Goal: Navigation & Orientation: Find specific page/section

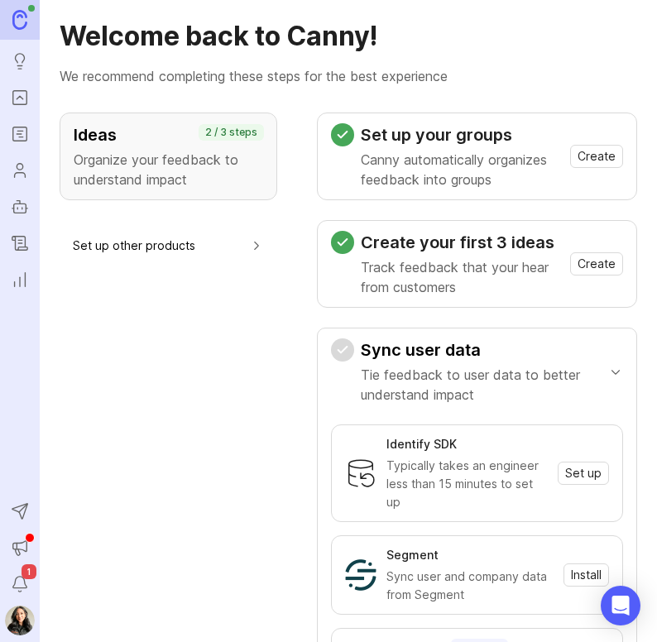
click at [23, 97] on icon "Portal" at bounding box center [20, 98] width 18 height 20
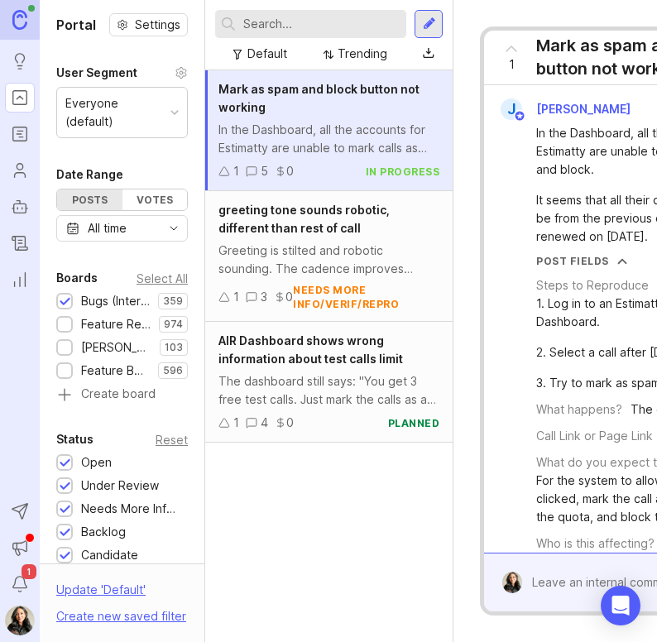
click at [35, 137] on ul "Ideas Portal Roadmaps Users Autopilot Changelog Reporting" at bounding box center [20, 147] width 40 height 295
click at [17, 138] on icon "Roadmaps" at bounding box center [20, 134] width 18 height 20
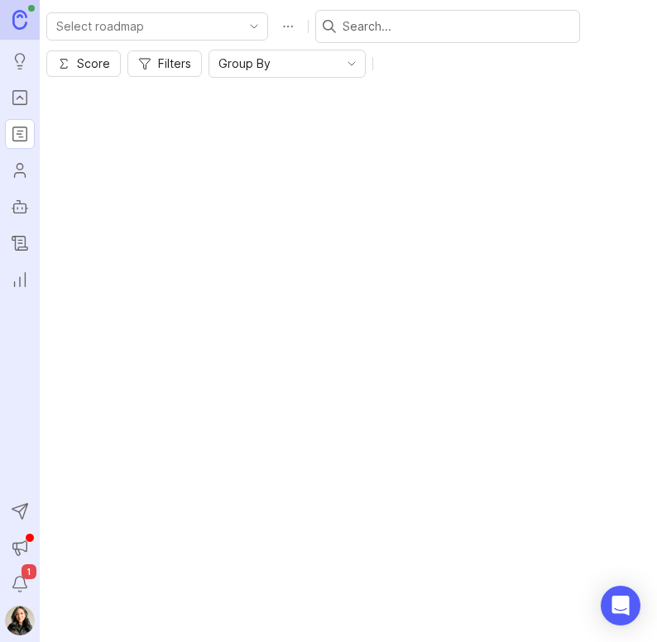
click at [385, 30] on input "text" at bounding box center [458, 26] width 230 height 18
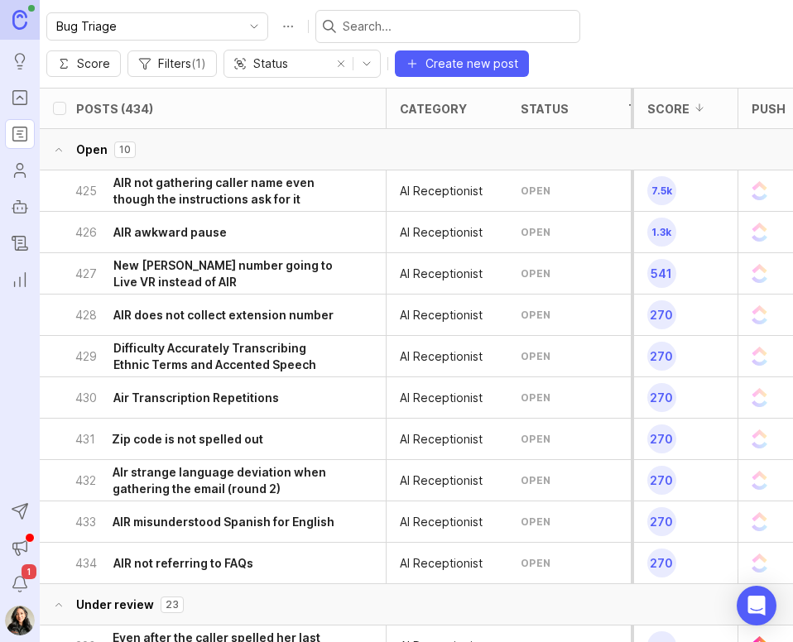
click at [460, 64] on span "Create new post" at bounding box center [471, 63] width 93 height 17
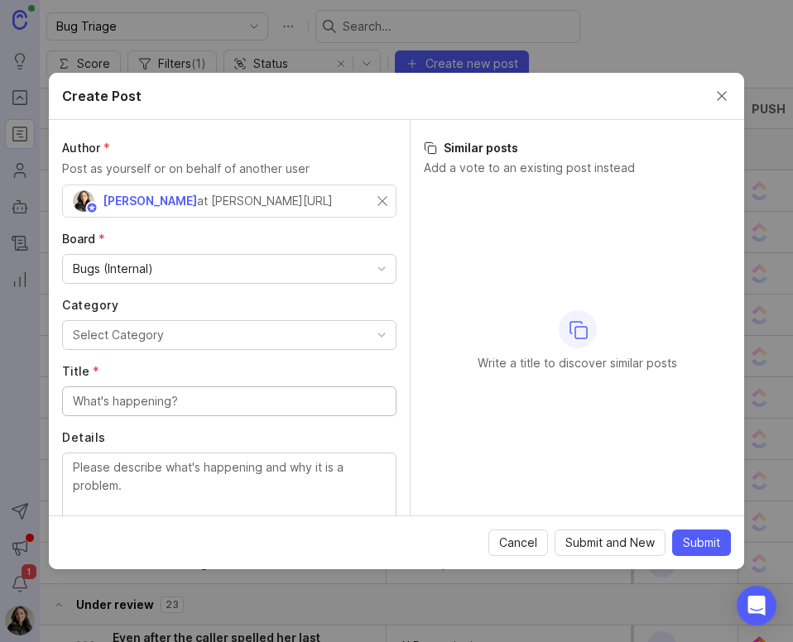
click at [656, 93] on button "Close create post modal" at bounding box center [722, 96] width 18 height 18
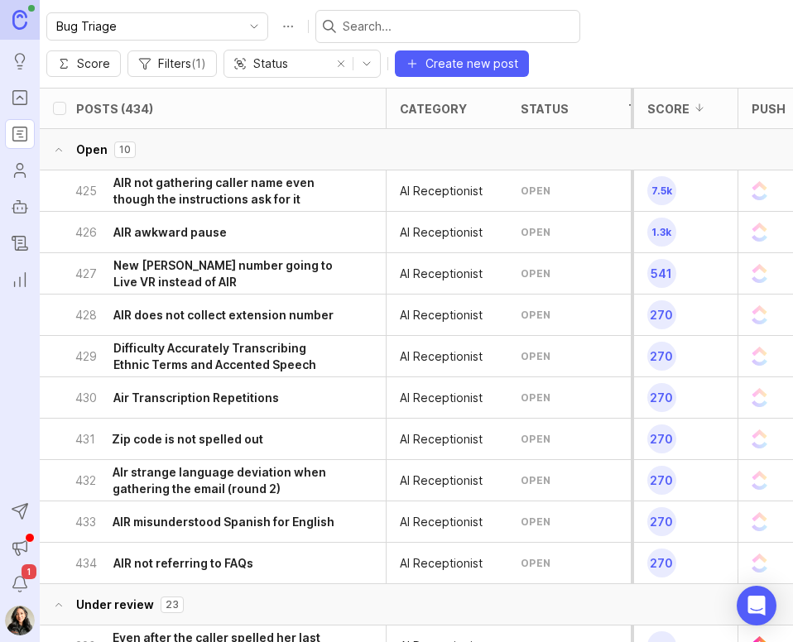
click at [22, 613] on img at bounding box center [20, 621] width 30 height 30
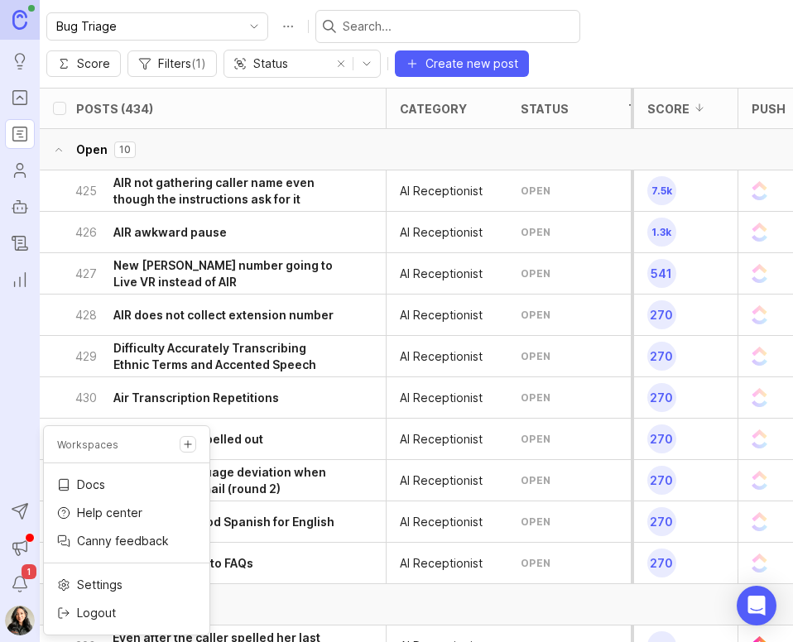
click at [104, 612] on p "Logout" at bounding box center [96, 613] width 39 height 17
